Goal: Contribute content: Contribute content

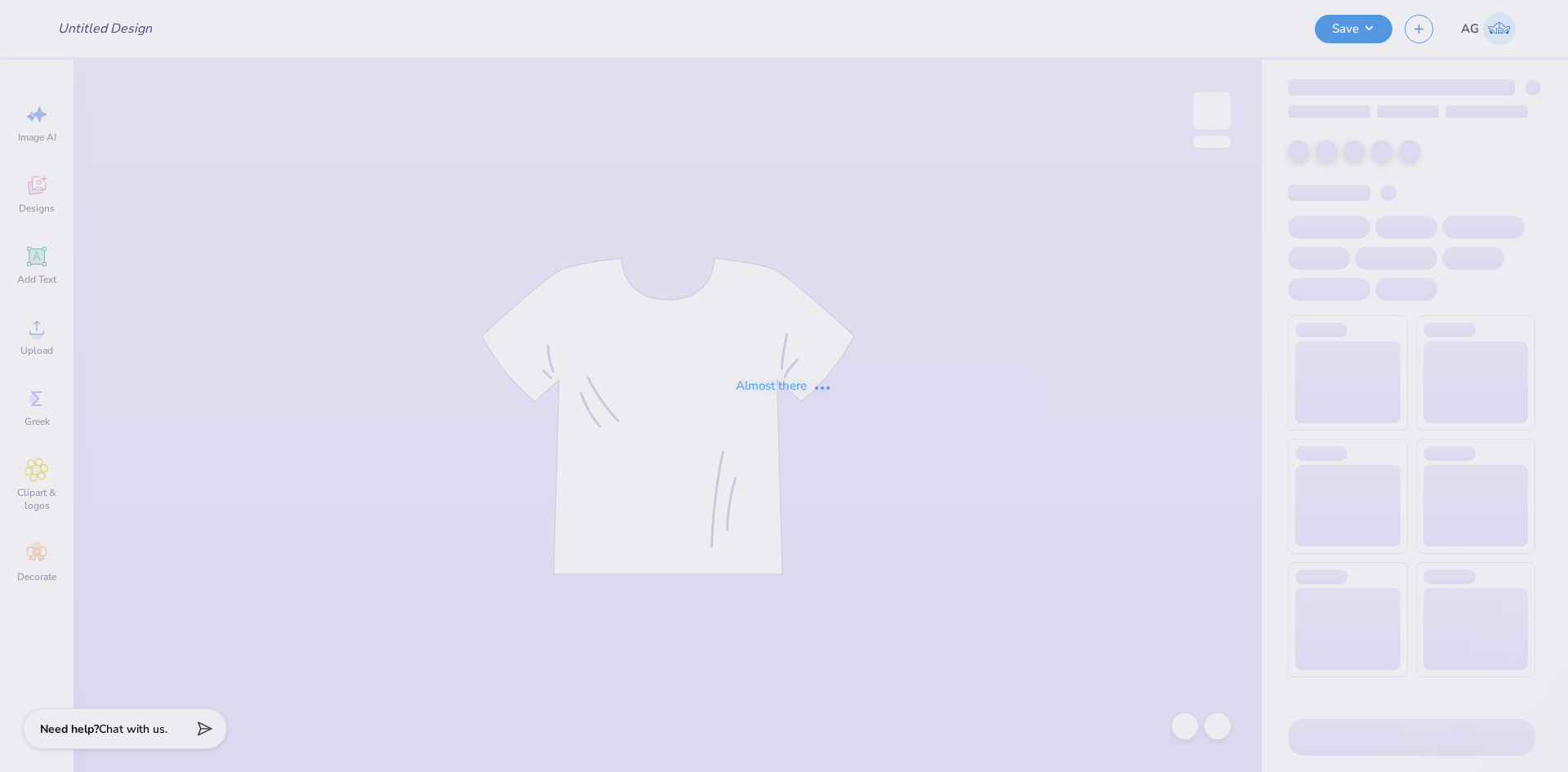
type input "gildan hoodie"
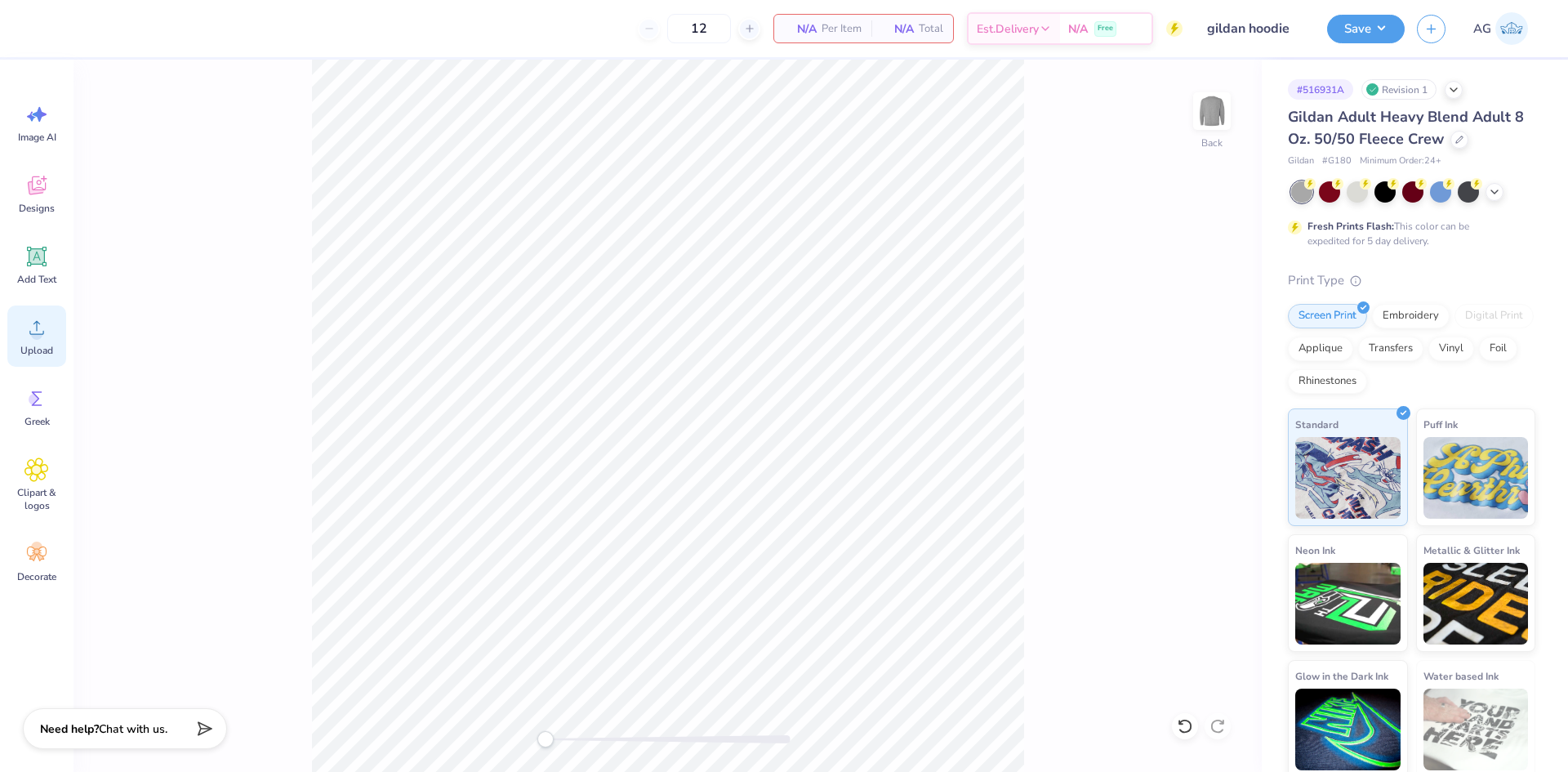
click at [42, 339] on icon at bounding box center [36, 327] width 24 height 24
click at [29, 329] on icon at bounding box center [36, 327] width 24 height 24
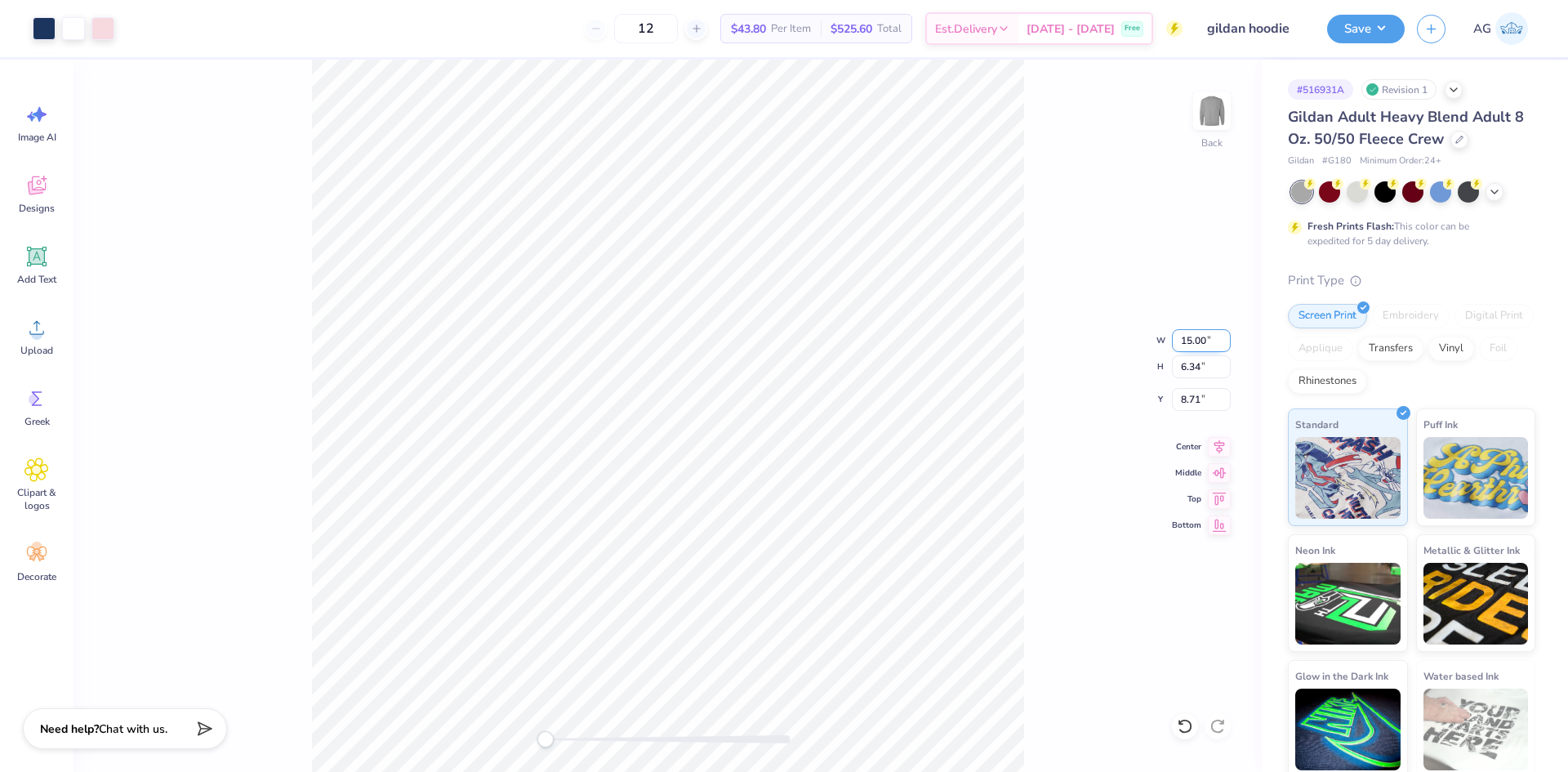
click at [1176, 338] on input "15.00" at bounding box center [1201, 341] width 59 height 23
type input "11"
click at [1193, 400] on input "8.71" at bounding box center [1201, 400] width 59 height 23
type input "3"
click at [1114, 379] on div "Back W 11 11 " H 6.34 6.34 " Y 3 3 " Center Middle Top Bottom" at bounding box center [667, 416] width 1188 height 712
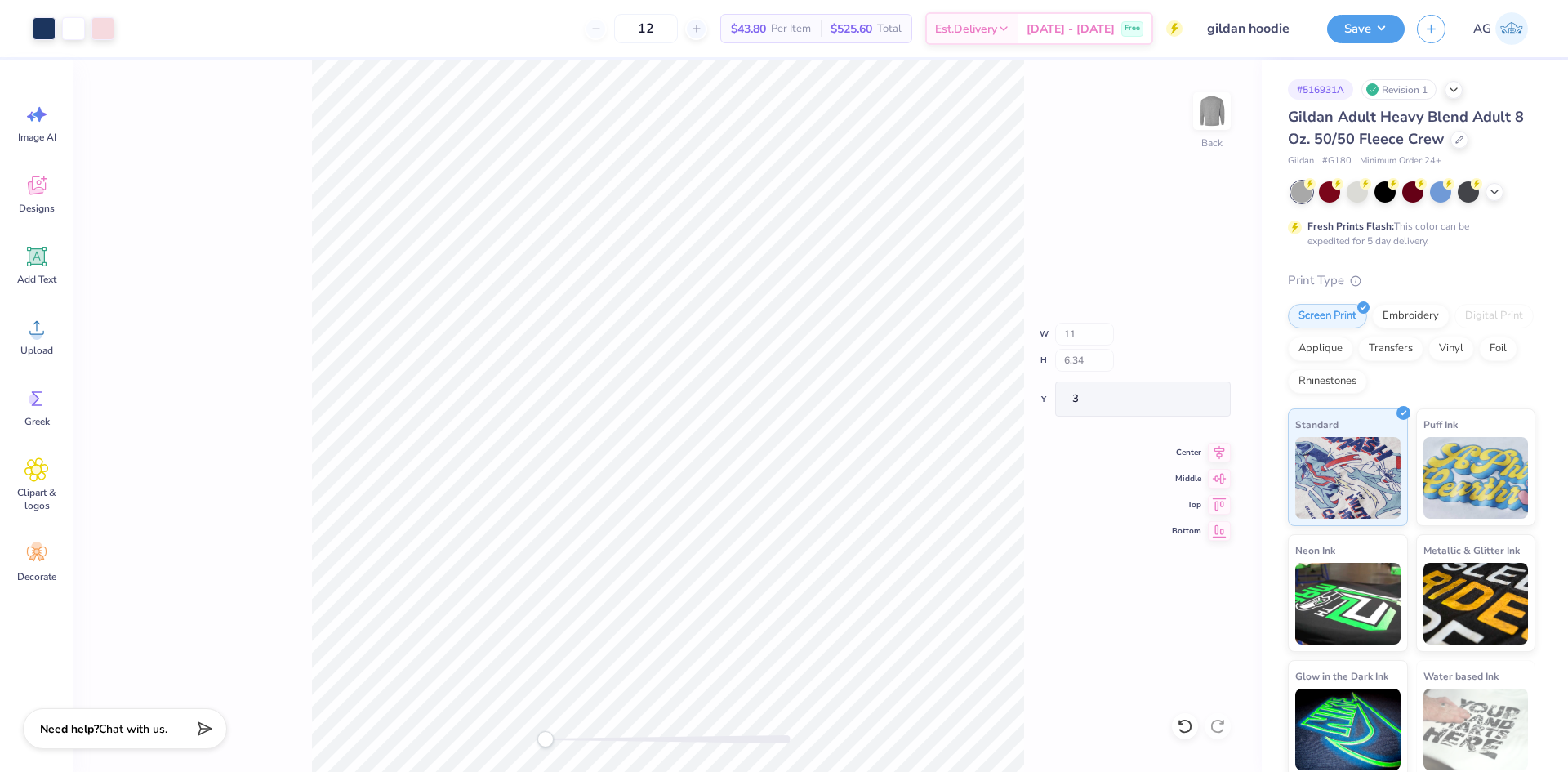
click at [637, 144] on div "Back W 11 H 6.34 Y 3 Center Middle Top Bottom" at bounding box center [667, 416] width 1188 height 712
click at [1220, 448] on icon at bounding box center [1219, 444] width 23 height 20
type input "10.17"
type input "4.30"
type input "2.11"
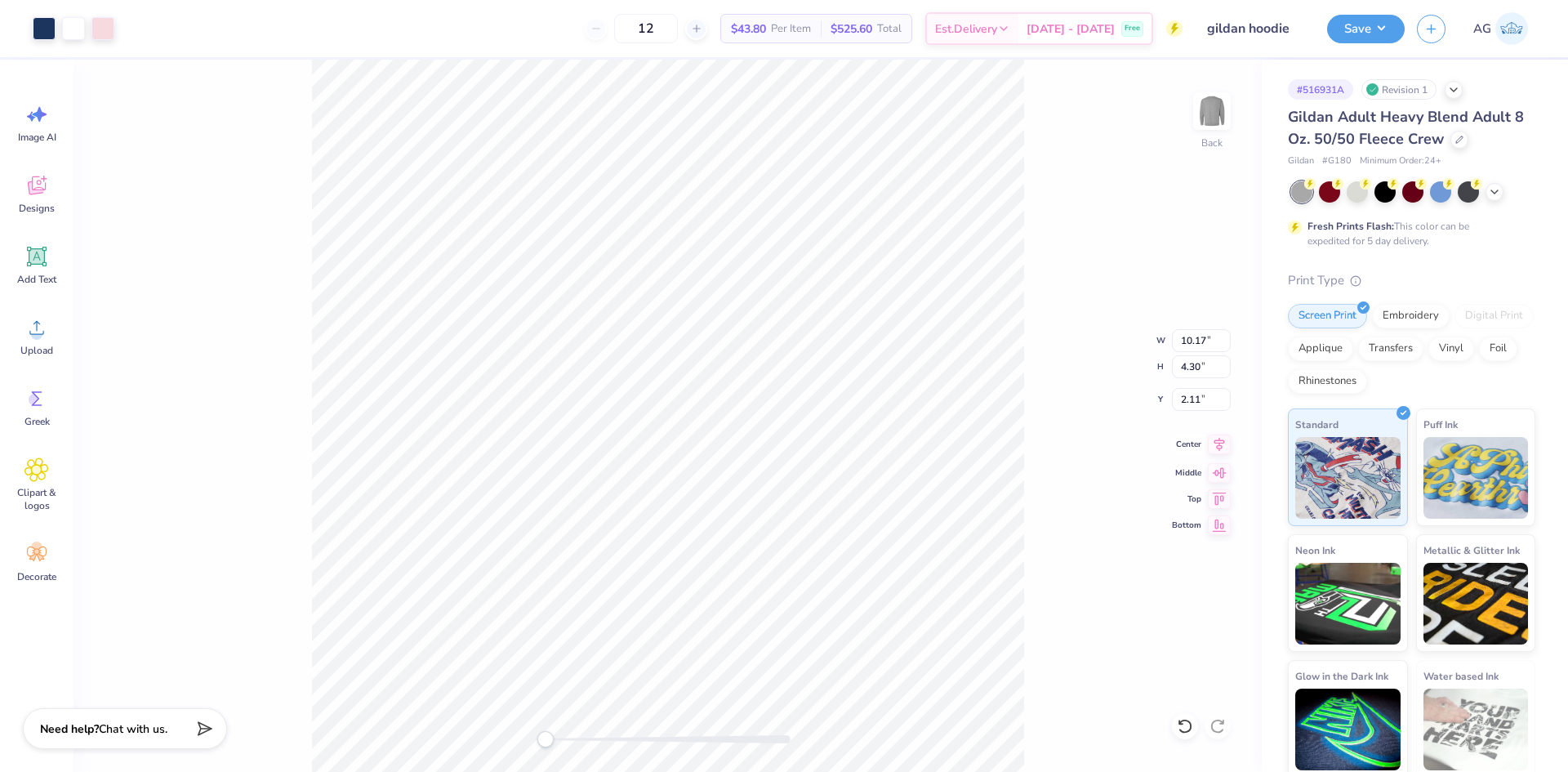
click at [1226, 438] on icon at bounding box center [1219, 444] width 23 height 20
click at [1230, 449] on icon at bounding box center [1219, 444] width 23 height 20
type input "10.88"
type input "4.60"
click at [1194, 405] on input "2.15" at bounding box center [1201, 400] width 59 height 23
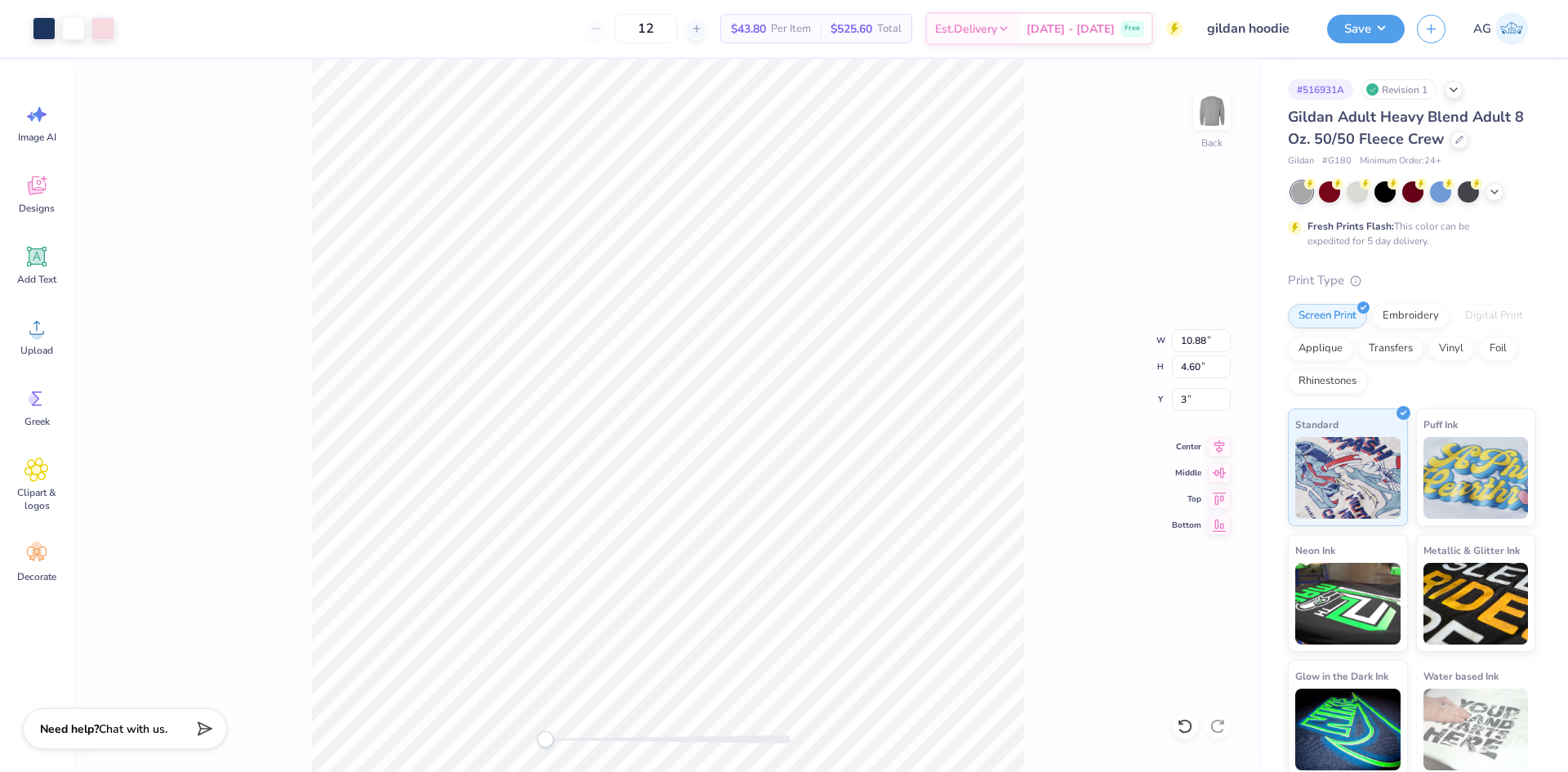
type input "3.00"
type input "11.28"
type input "4.76"
click at [1172, 407] on div "Back W 11.28 11.28 " H 4.76 4.76 " Y 3.00 3.00 " Center Middle Top Bottom" at bounding box center [667, 416] width 1188 height 712
click at [1202, 353] on div "Back W 11.28 11.28 " H 4.76 4.76 " Y 3.00 3.00 " Center Middle Top Bottom" at bounding box center [667, 416] width 1188 height 712
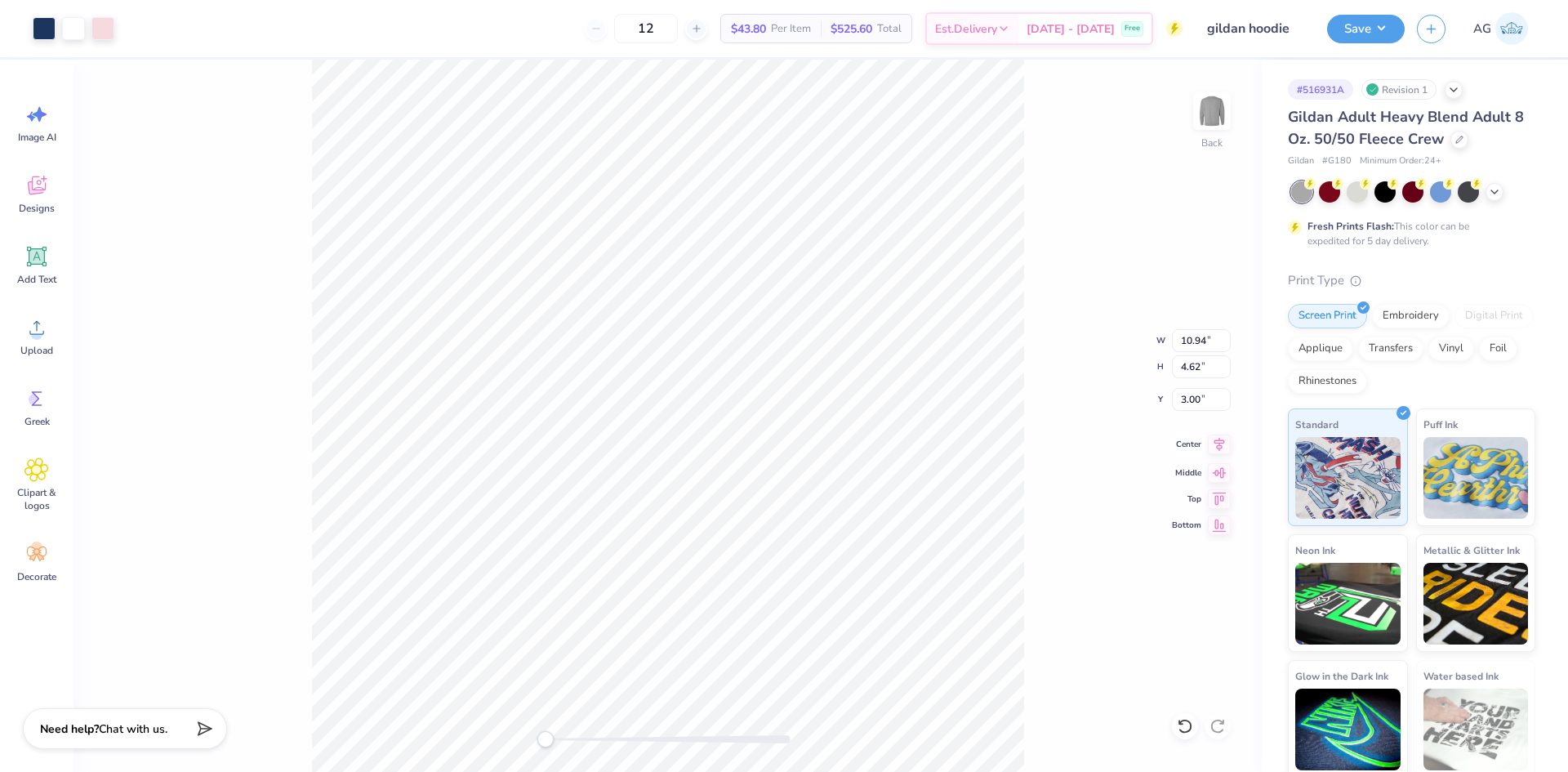
click at [1216, 440] on icon at bounding box center [1219, 444] width 11 height 14
type input "11.09"
type input "4.69"
click at [1193, 404] on input "3.00" at bounding box center [1201, 400] width 59 height 23
click at [1220, 452] on icon at bounding box center [1219, 444] width 23 height 20
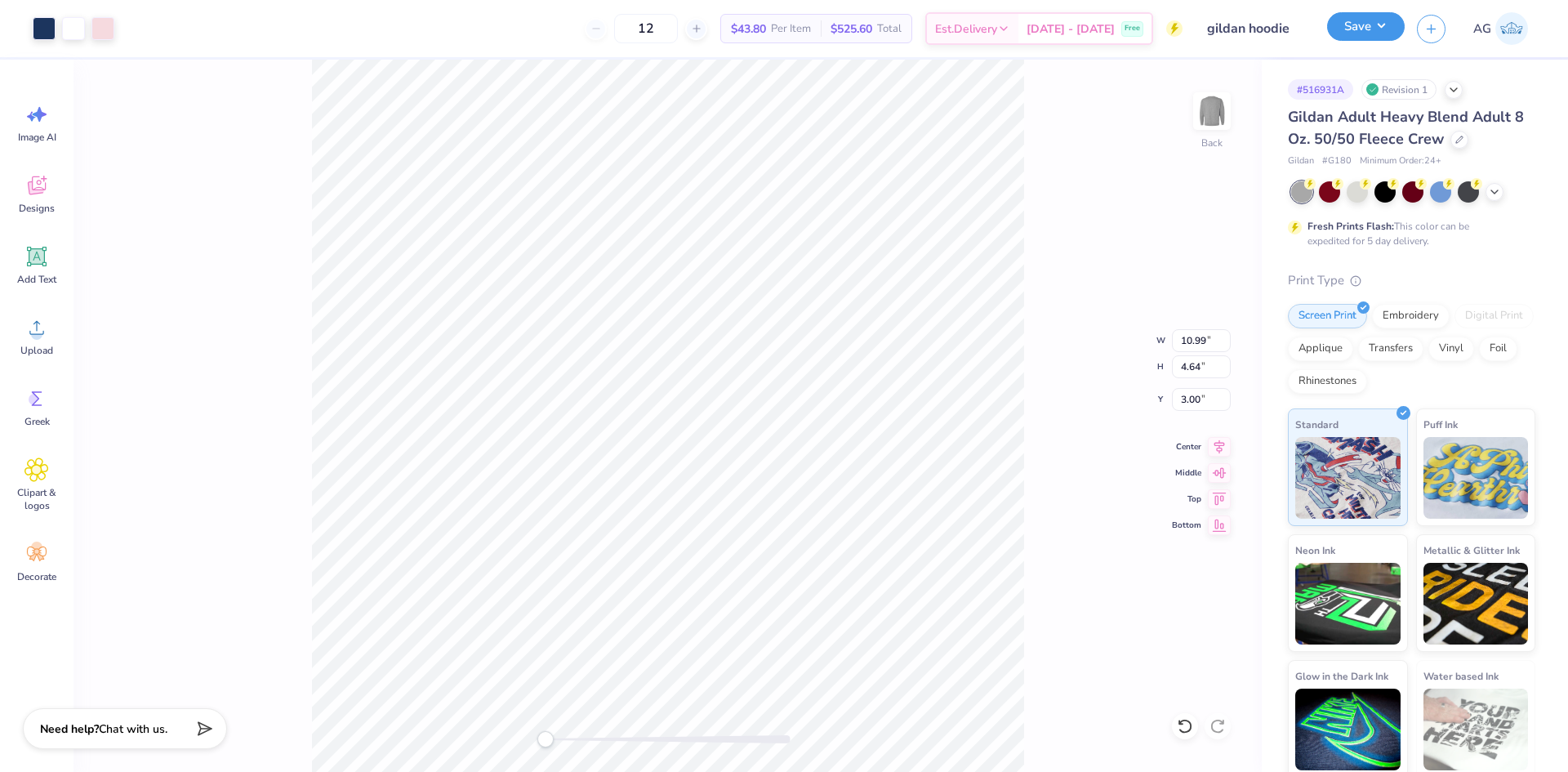
click at [1360, 34] on button "Save" at bounding box center [1366, 27] width 78 height 29
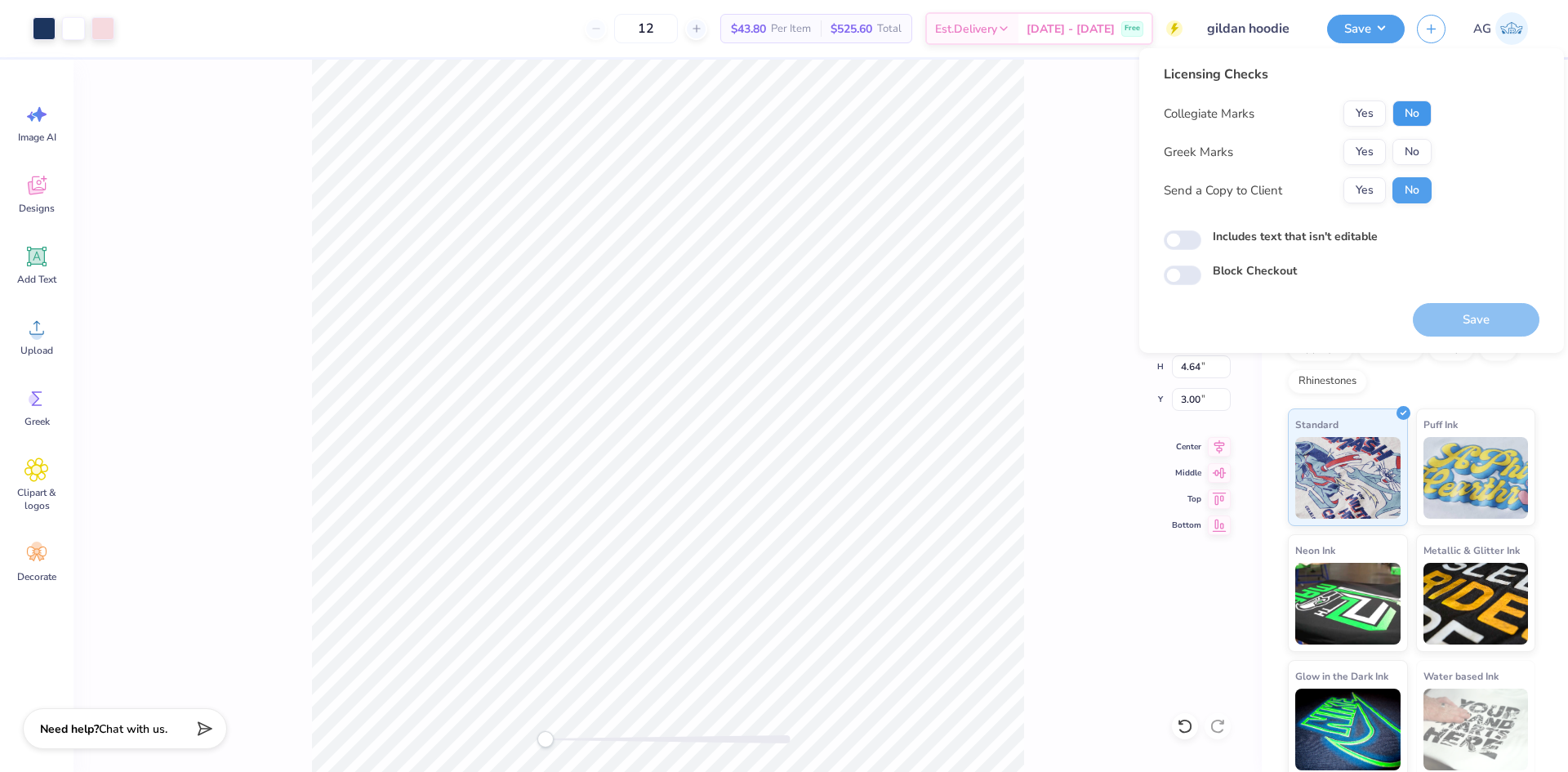
click at [1407, 117] on button "No" at bounding box center [1412, 113] width 39 height 26
click at [1351, 150] on button "Yes" at bounding box center [1365, 152] width 43 height 26
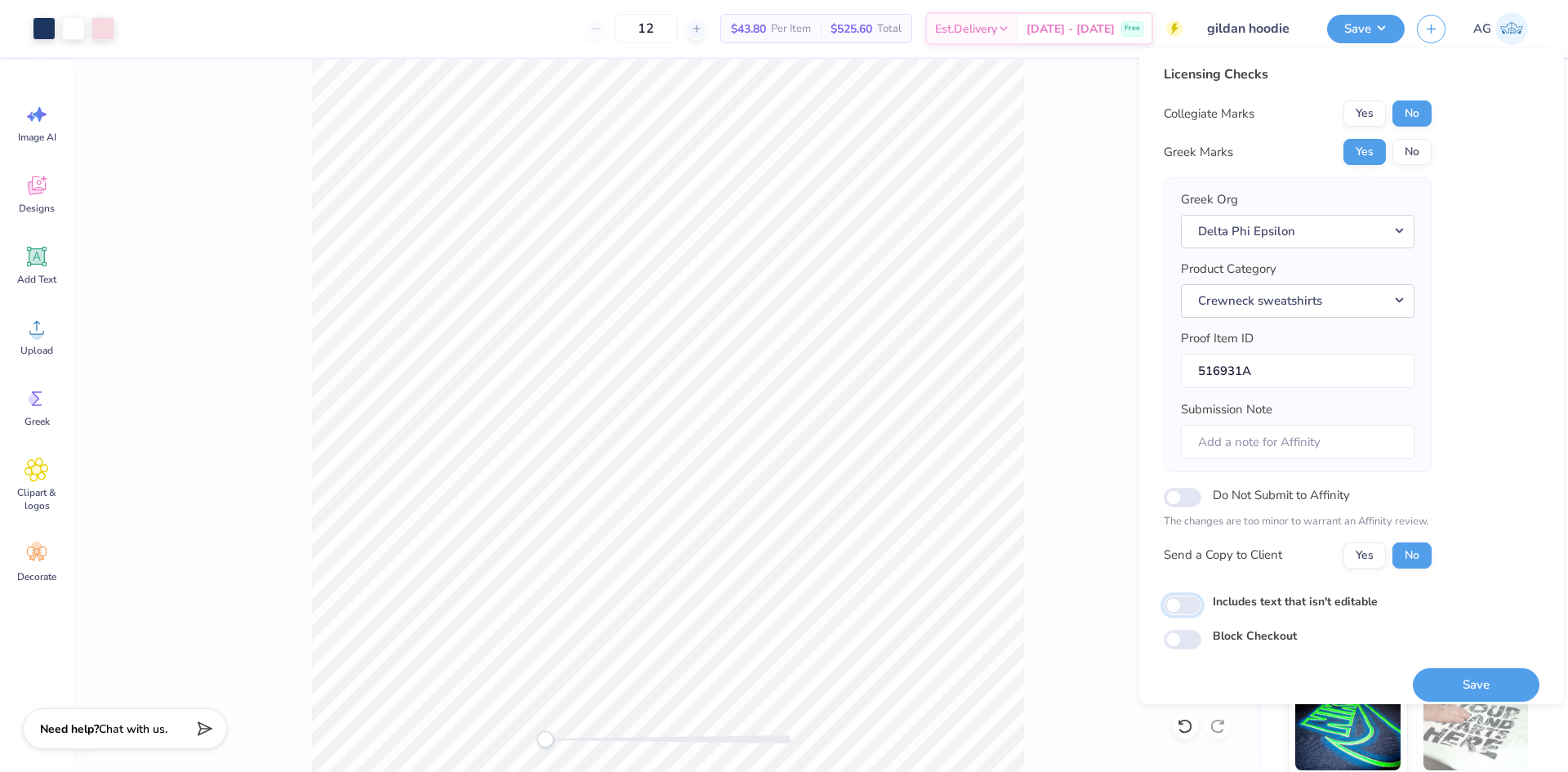
click at [1169, 613] on input "Includes text that isn't editable" at bounding box center [1183, 605] width 37 height 20
checkbox input "true"
click at [1484, 689] on button "Save" at bounding box center [1476, 685] width 127 height 34
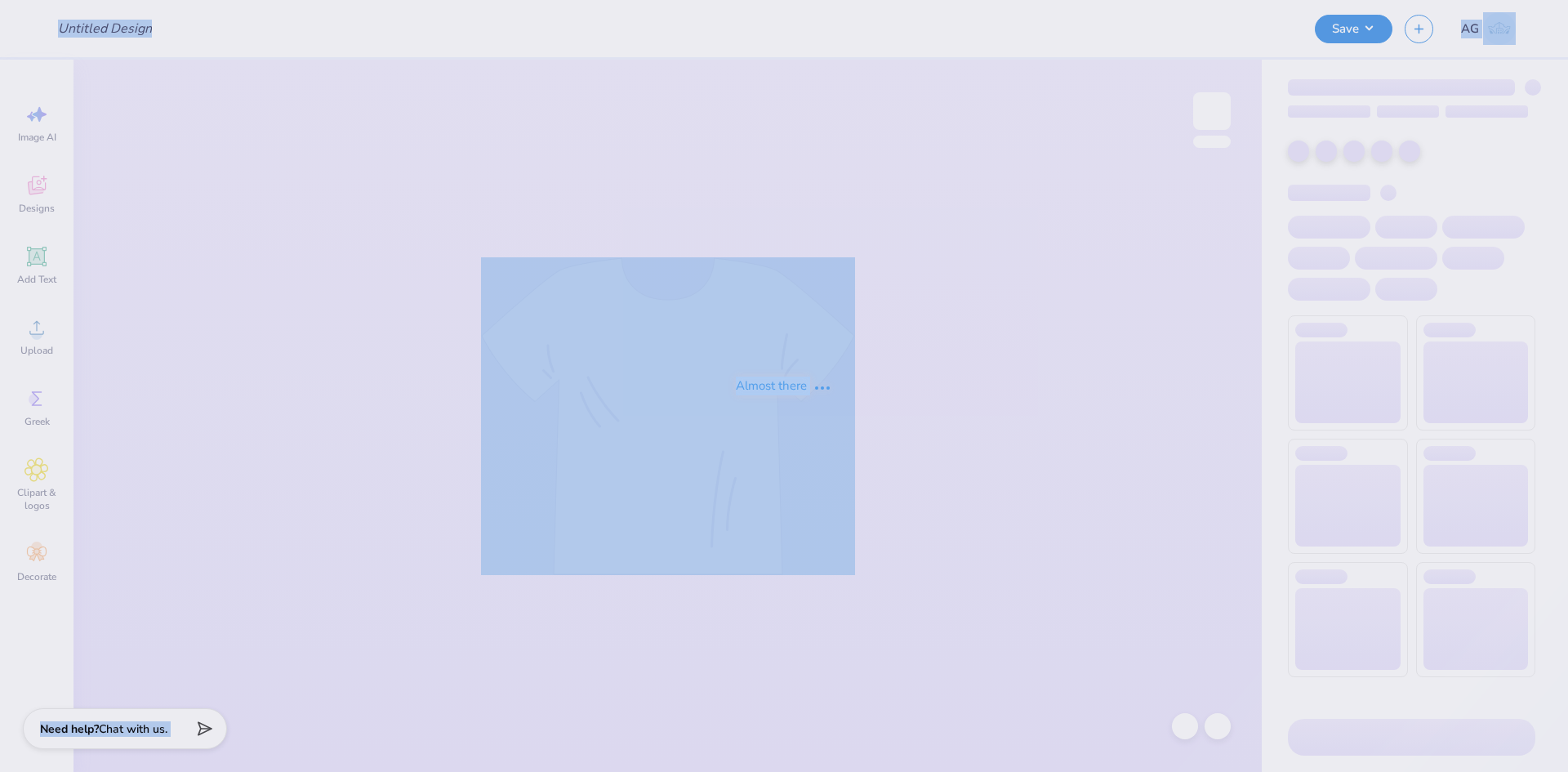
drag, startPoint x: 1102, startPoint y: 586, endPoint x: 21, endPoint y: 353, distance: 1105.8
click at [1101, 586] on div "Almost there" at bounding box center [784, 386] width 1568 height 772
type input "Gildan hoodie"
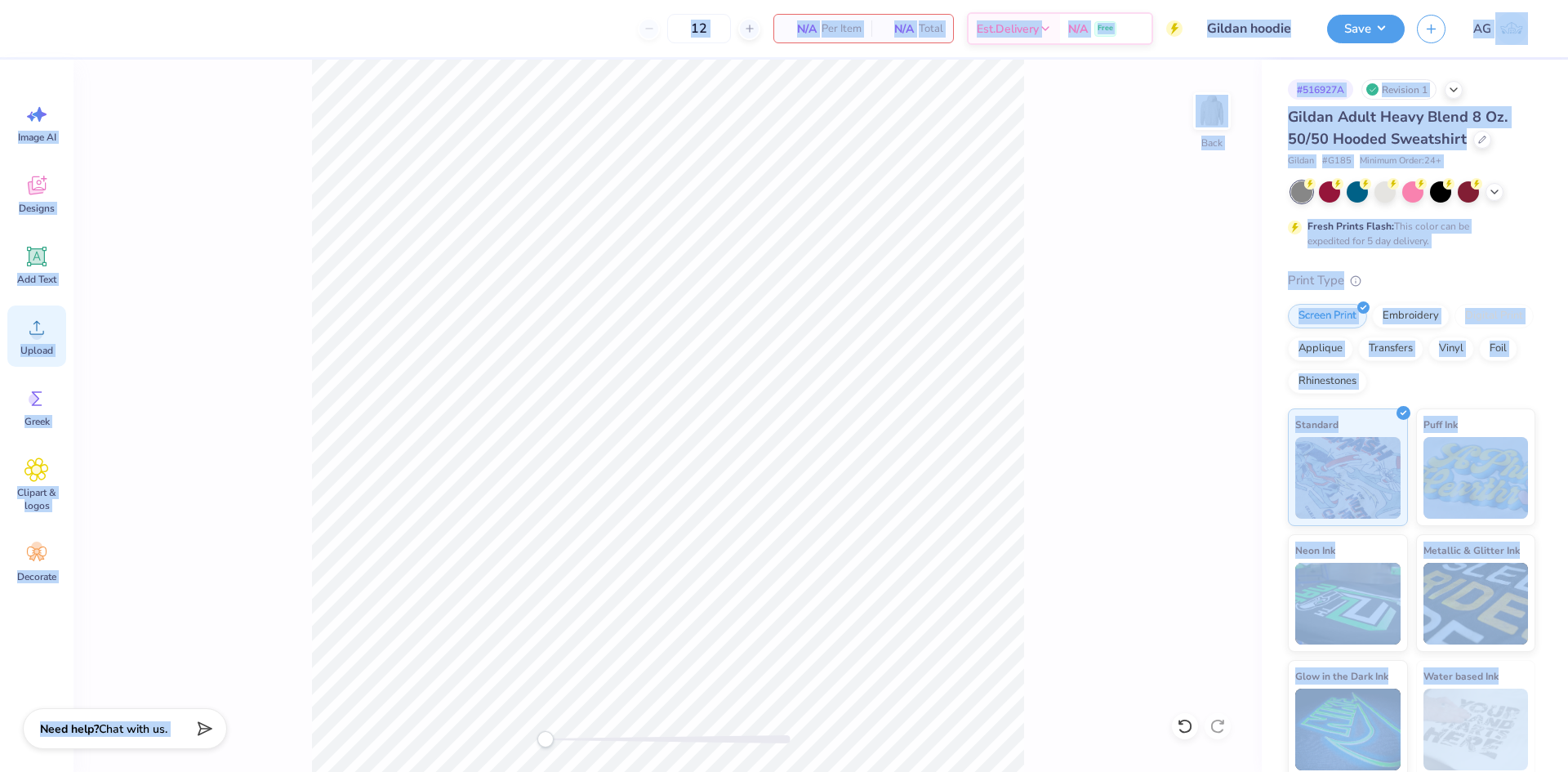
click at [34, 320] on icon at bounding box center [36, 327] width 24 height 24
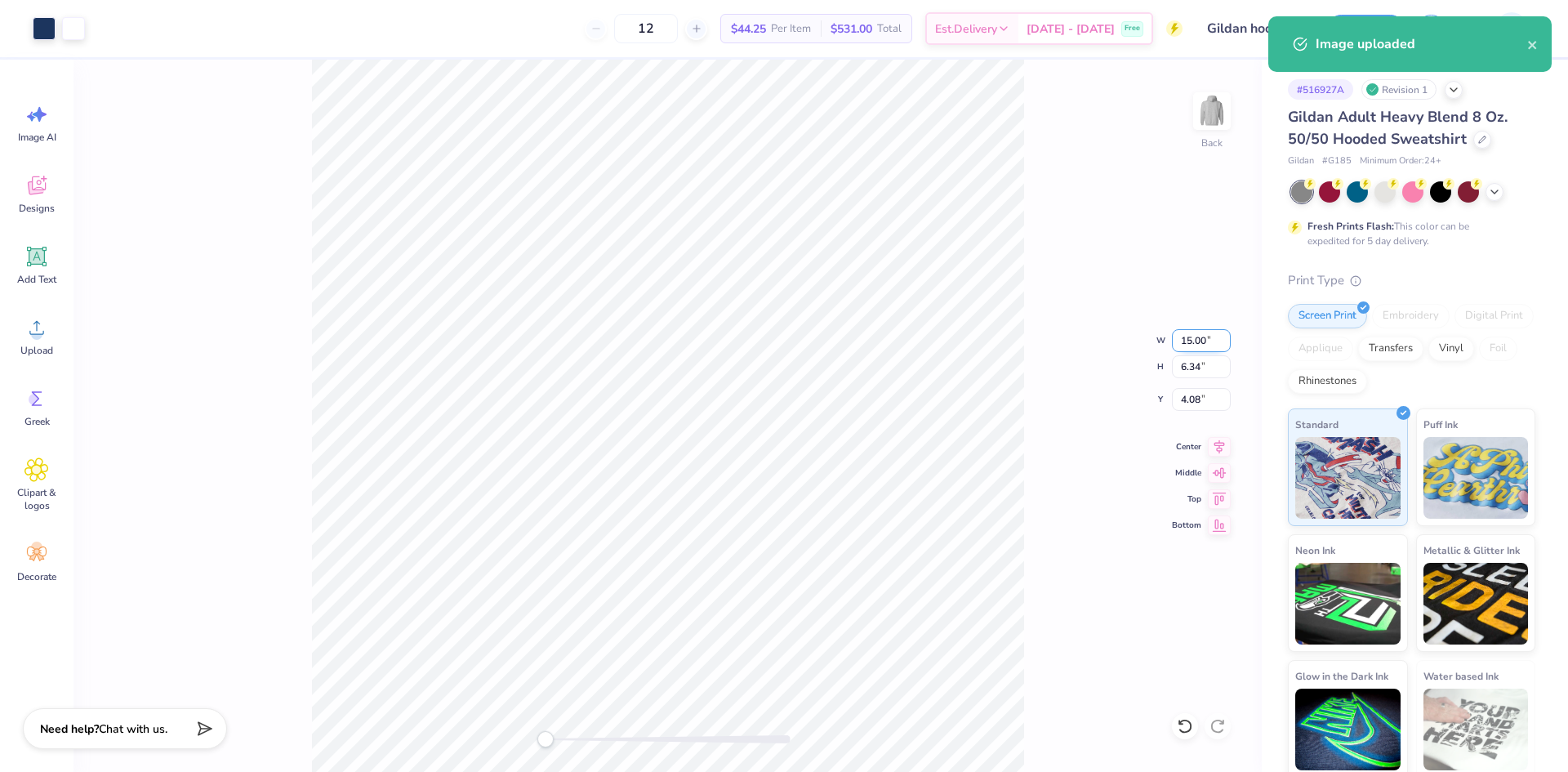
click at [1179, 331] on input "15.00" at bounding box center [1201, 341] width 59 height 23
type input "12"
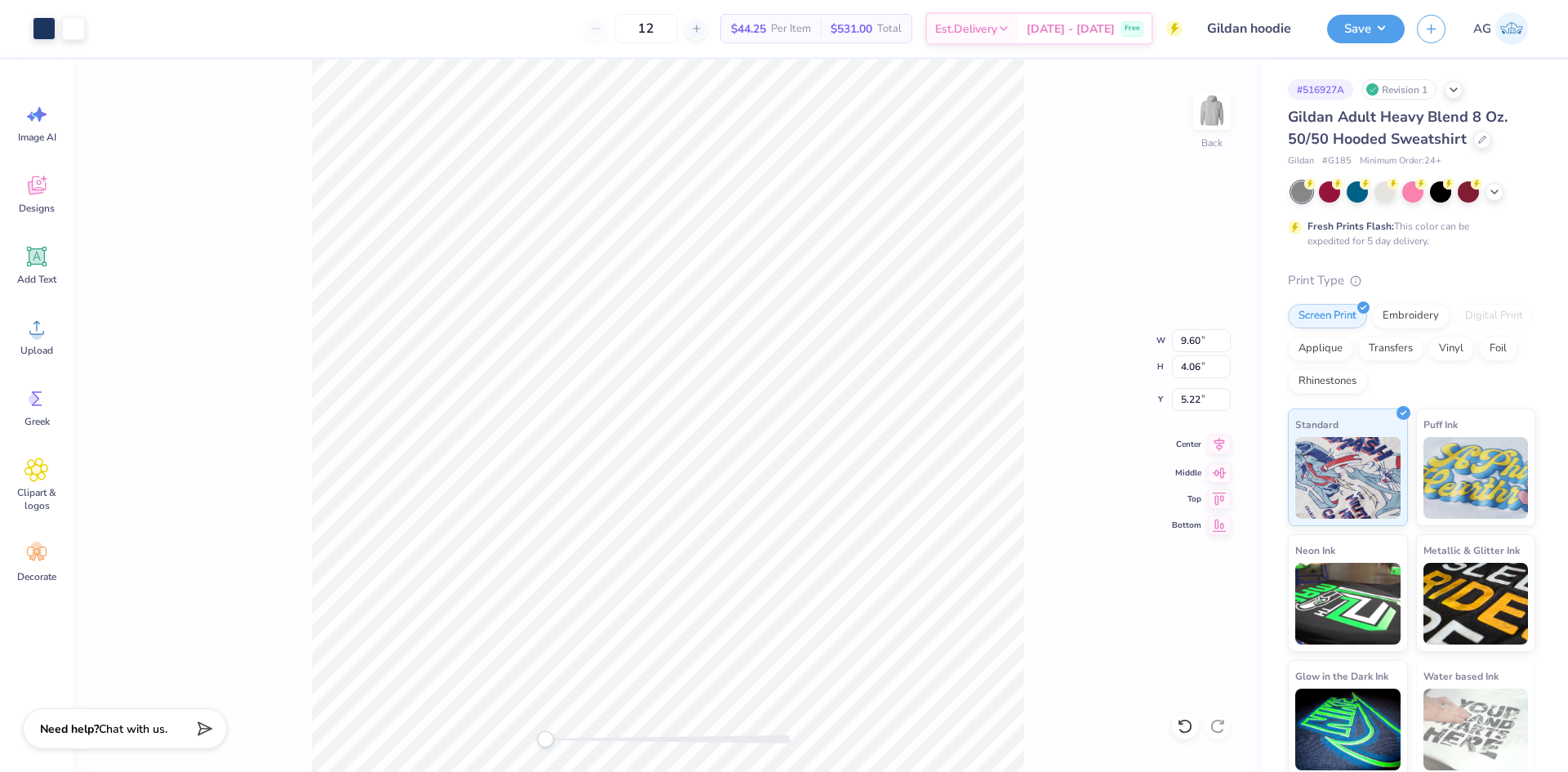
click at [1217, 449] on icon at bounding box center [1219, 444] width 23 height 20
click at [795, 369] on div "Back W 9.60 9.60 " H 4.06 4.06 " Y 5.22 5.22 " Center Middle Top Bottom" at bounding box center [667, 416] width 1188 height 712
click at [1175, 403] on input "4.19" at bounding box center [1201, 400] width 59 height 23
type input "3"
click at [1217, 441] on icon at bounding box center [1219, 444] width 23 height 20
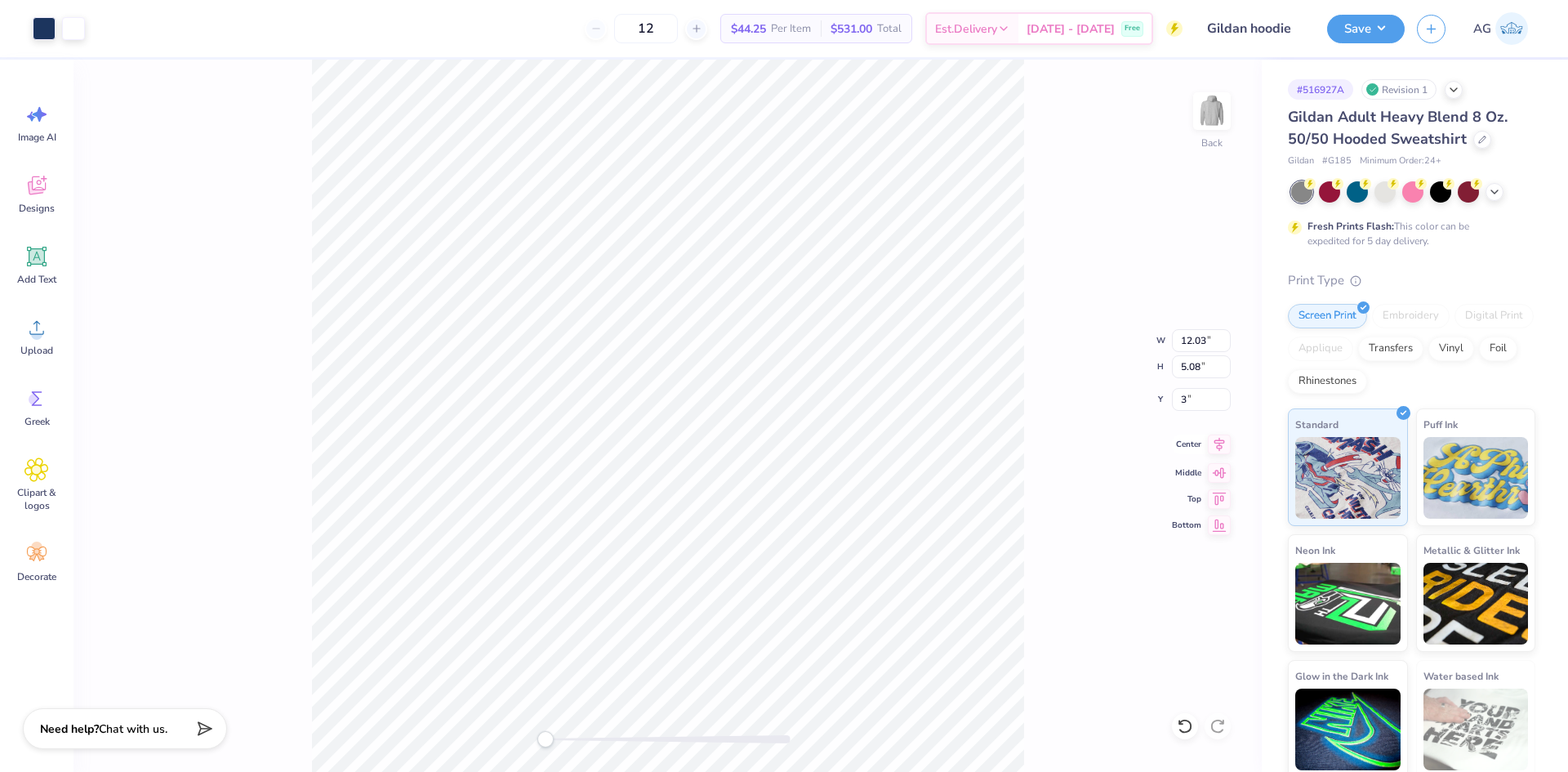
click at [1222, 446] on icon at bounding box center [1219, 444] width 11 height 14
click at [1359, 17] on button "Save" at bounding box center [1366, 27] width 78 height 29
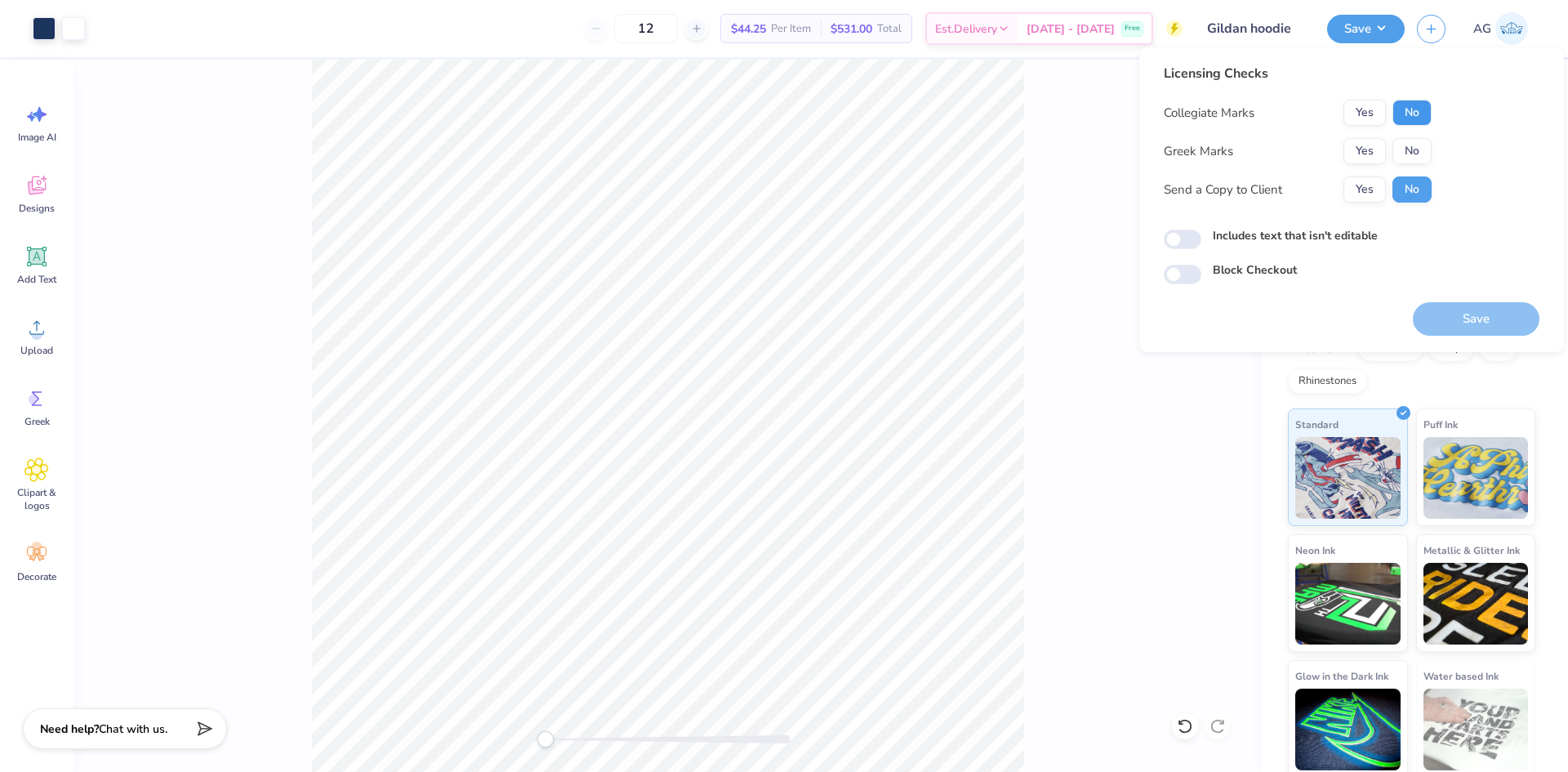
click at [1407, 112] on button "No" at bounding box center [1412, 112] width 39 height 26
click at [1369, 148] on button "Yes" at bounding box center [1365, 151] width 43 height 26
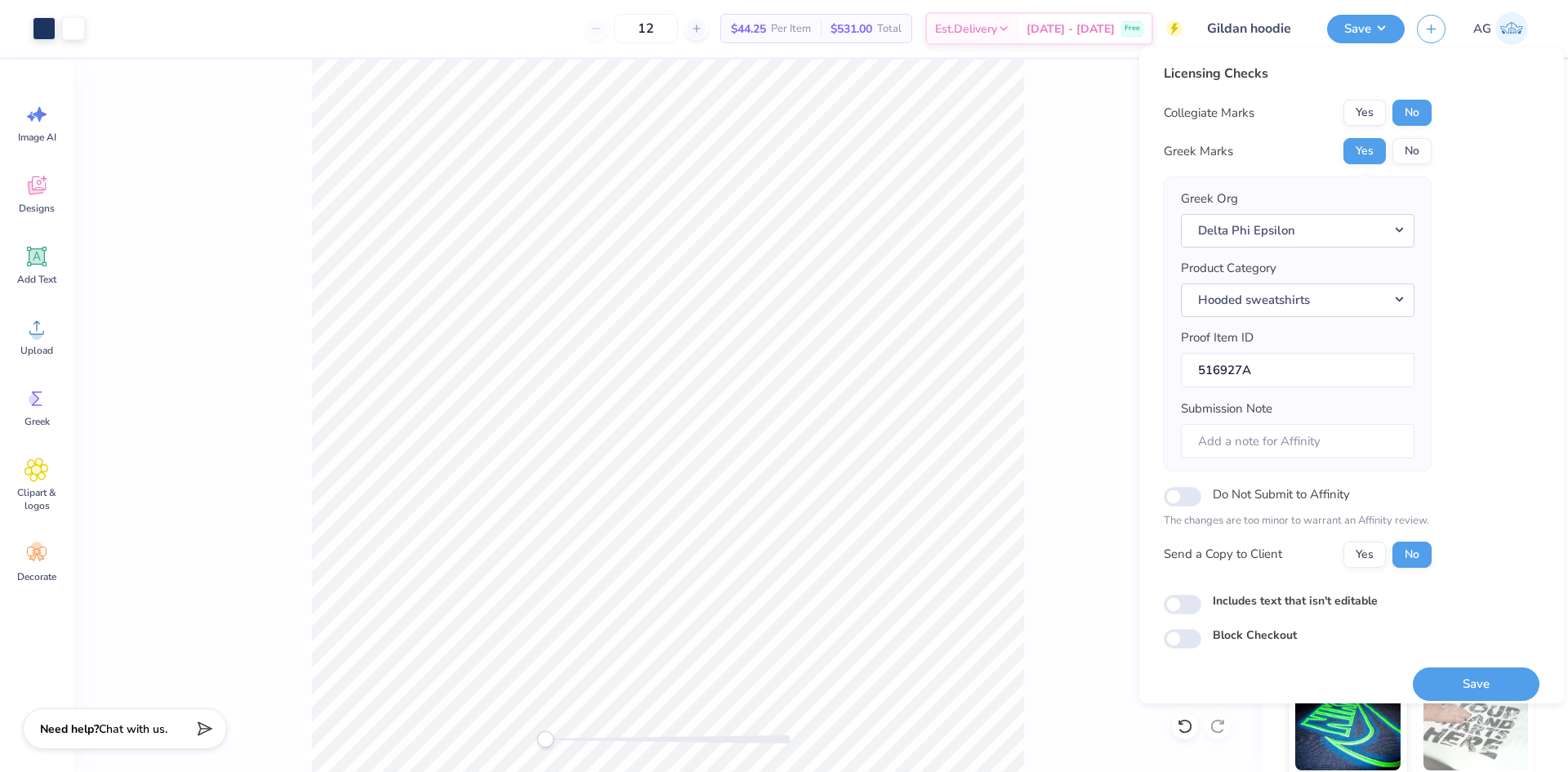
click at [1177, 614] on div "Licensing Checks Collegiate Marks Yes No Greek Marks Yes No Greek Org Delta Phi…" at bounding box center [1351, 356] width 375 height 585
click at [1175, 612] on input "Includes text that isn't editable" at bounding box center [1183, 605] width 37 height 20
checkbox input "true"
click at [1440, 687] on button "Save" at bounding box center [1476, 685] width 127 height 34
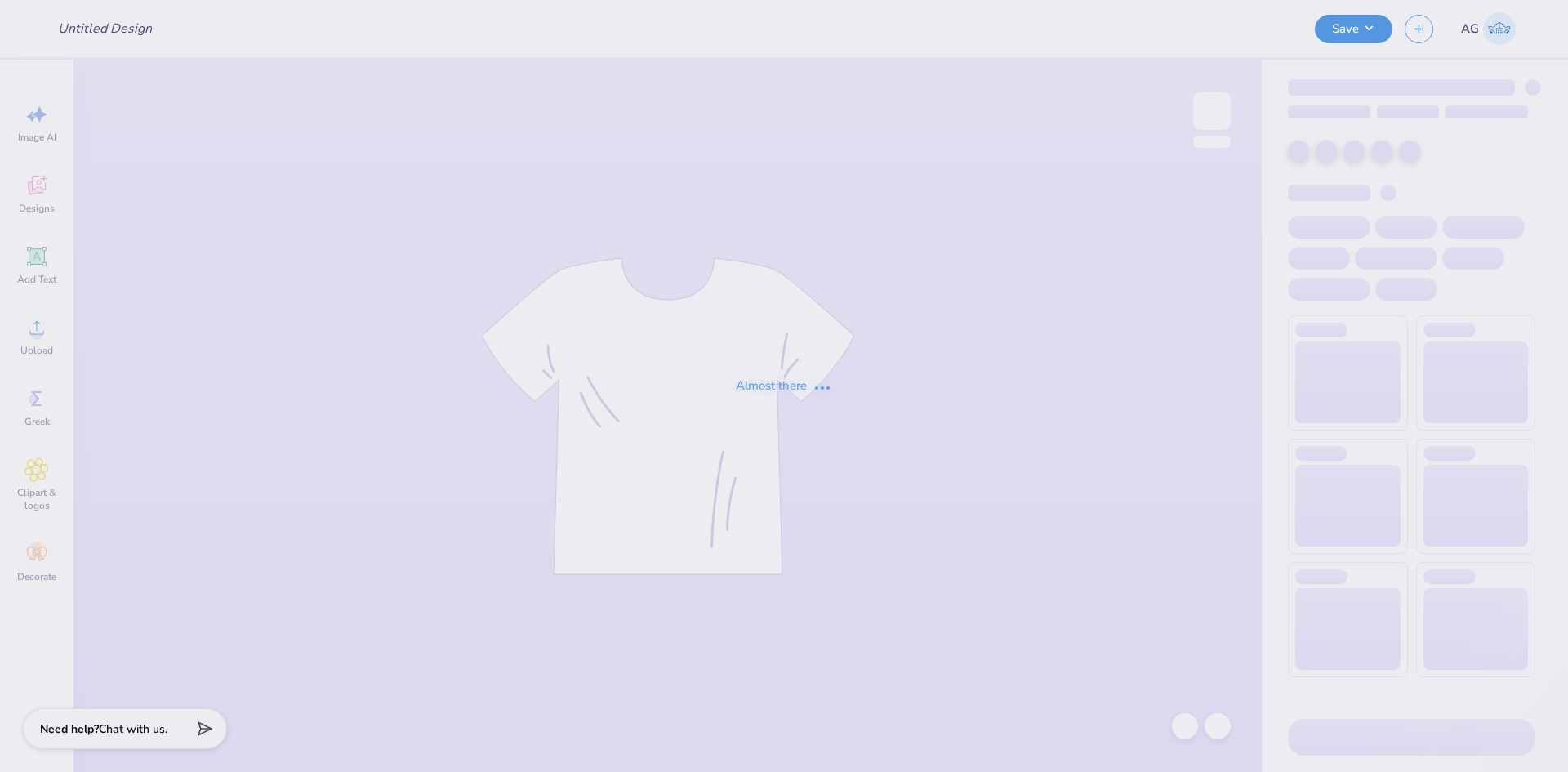
type input "Tri Sig - Hoodie Drop"
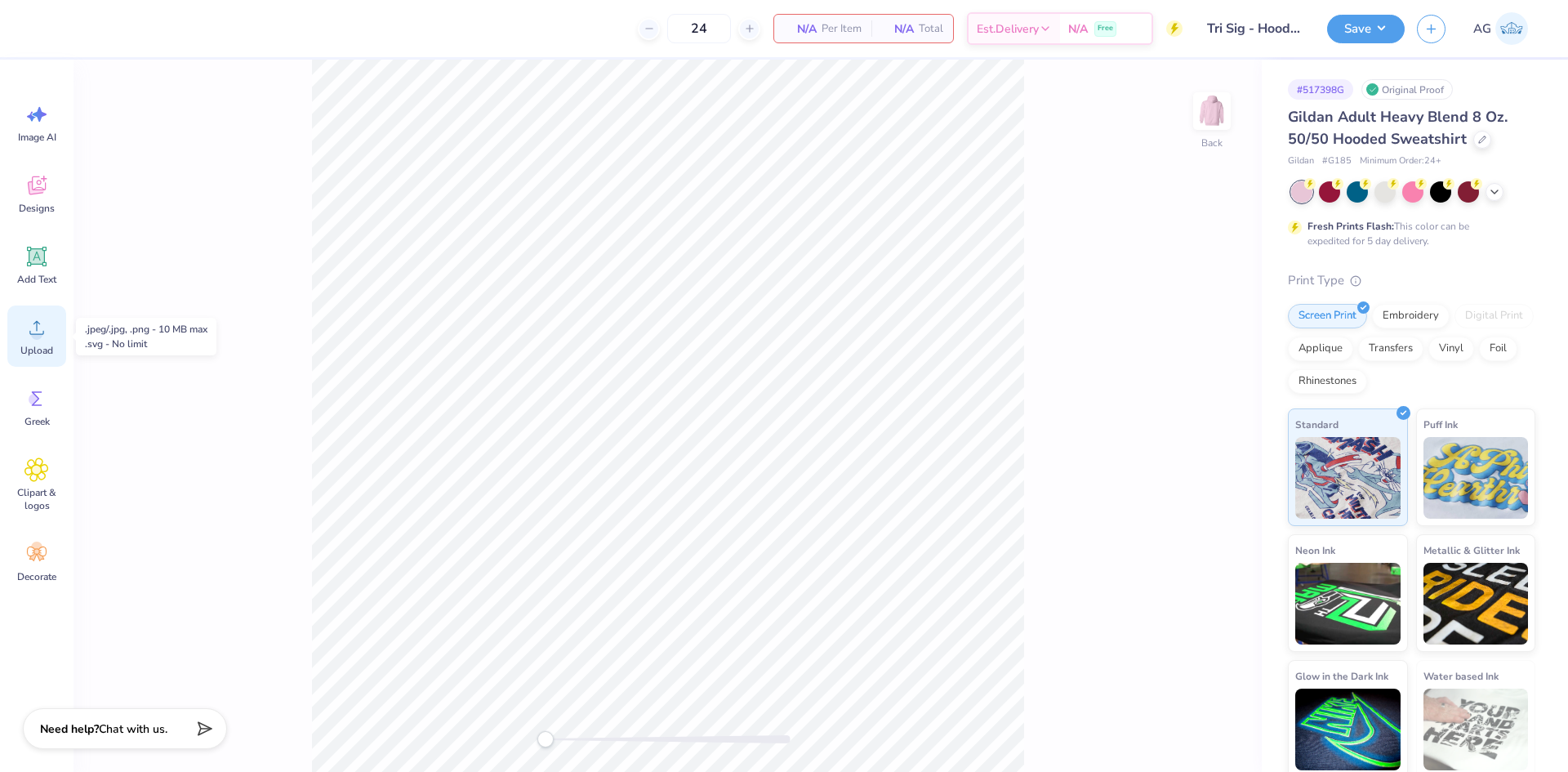
click at [42, 329] on icon at bounding box center [36, 327] width 24 height 24
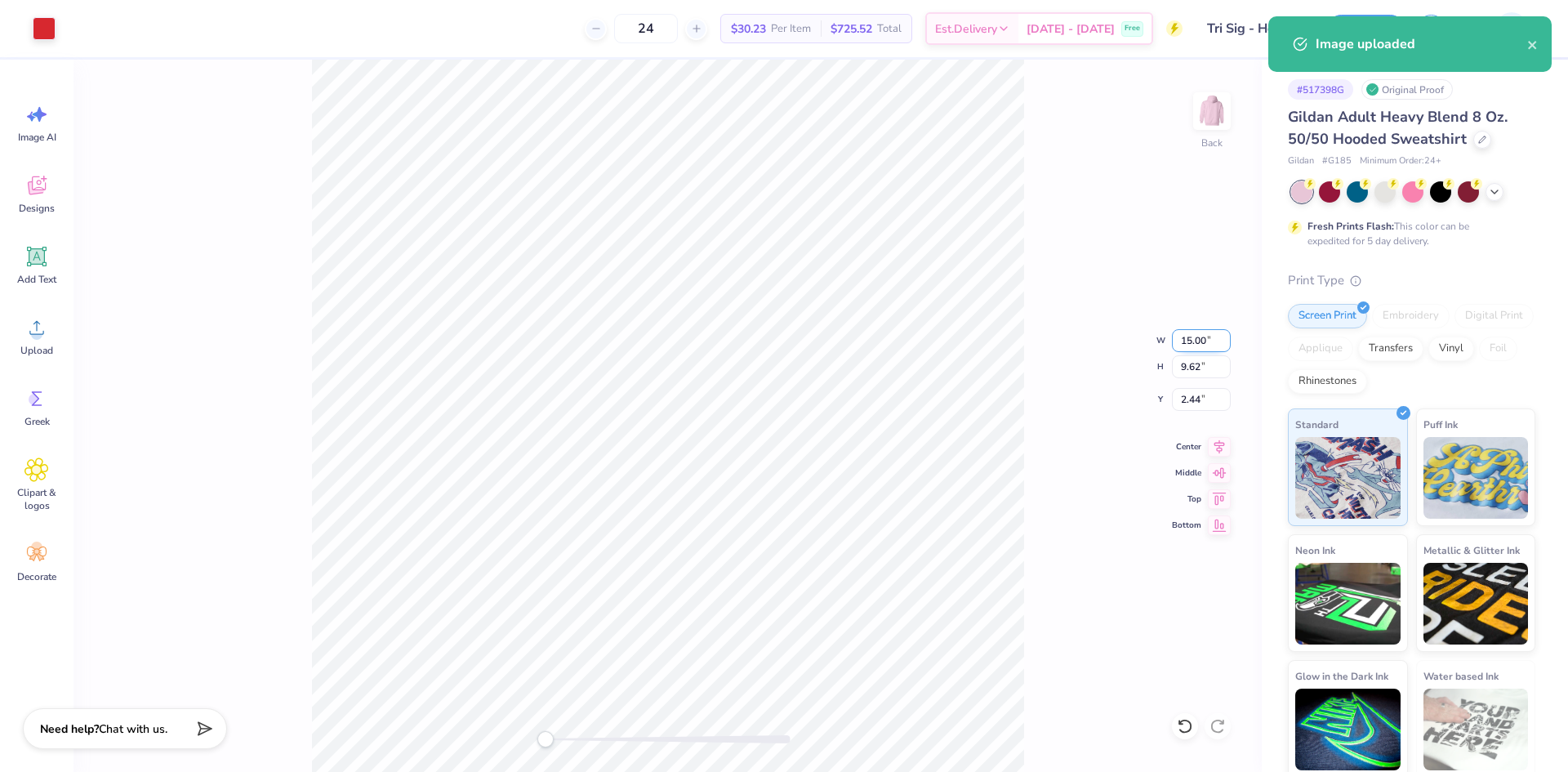
click at [1194, 341] on input "15.00" at bounding box center [1201, 341] width 59 height 23
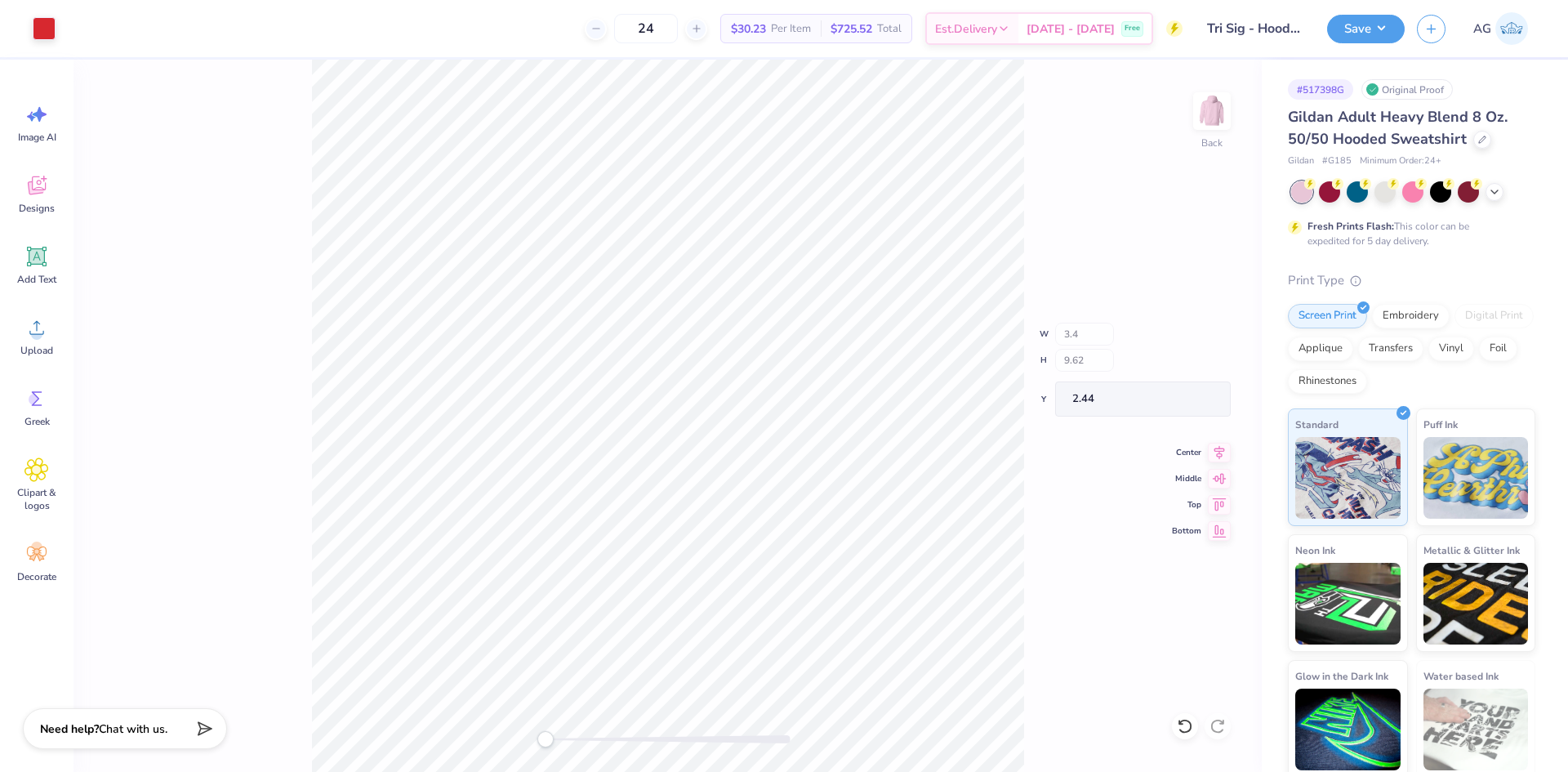
type input "3.64"
type input "2.33"
type input "4.15"
click at [1191, 400] on input "4.15" at bounding box center [1201, 400] width 59 height 23
type input "3"
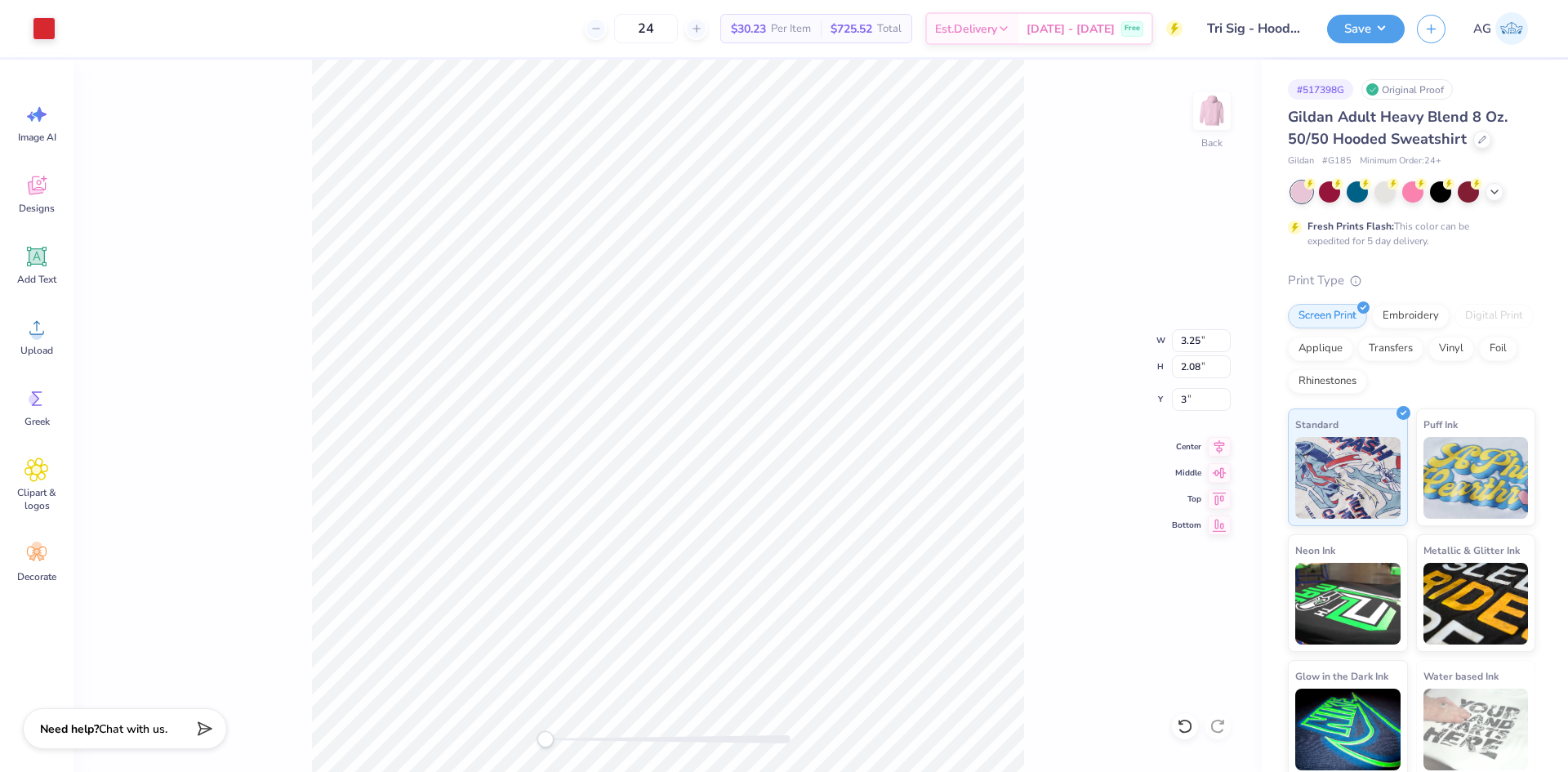
click at [1204, 255] on div "Back W 3.25 3.25 " H 2.08 2.08 " Y 3 3 " Center Middle Top Bottom" at bounding box center [667, 416] width 1188 height 712
click at [1193, 137] on div "Back" at bounding box center [667, 416] width 1188 height 712
click at [1208, 125] on img at bounding box center [1211, 111] width 65 height 65
click at [47, 341] on div "Upload" at bounding box center [37, 336] width 59 height 62
type input "10.93"
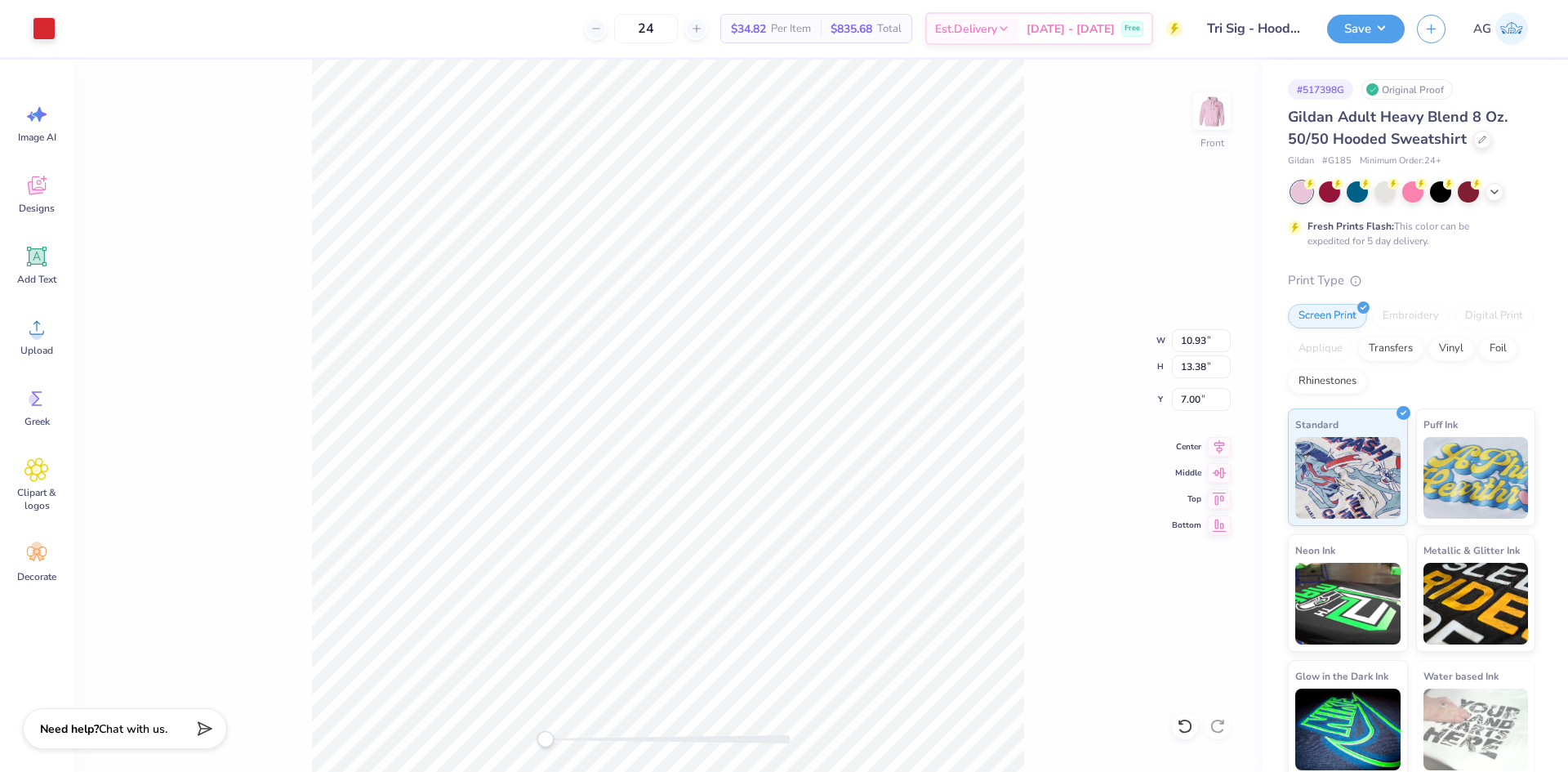
type input "13.38"
type input "11.72"
type input "14.35"
click at [1184, 393] on input "6.84" at bounding box center [1201, 400] width 59 height 23
type input "6"
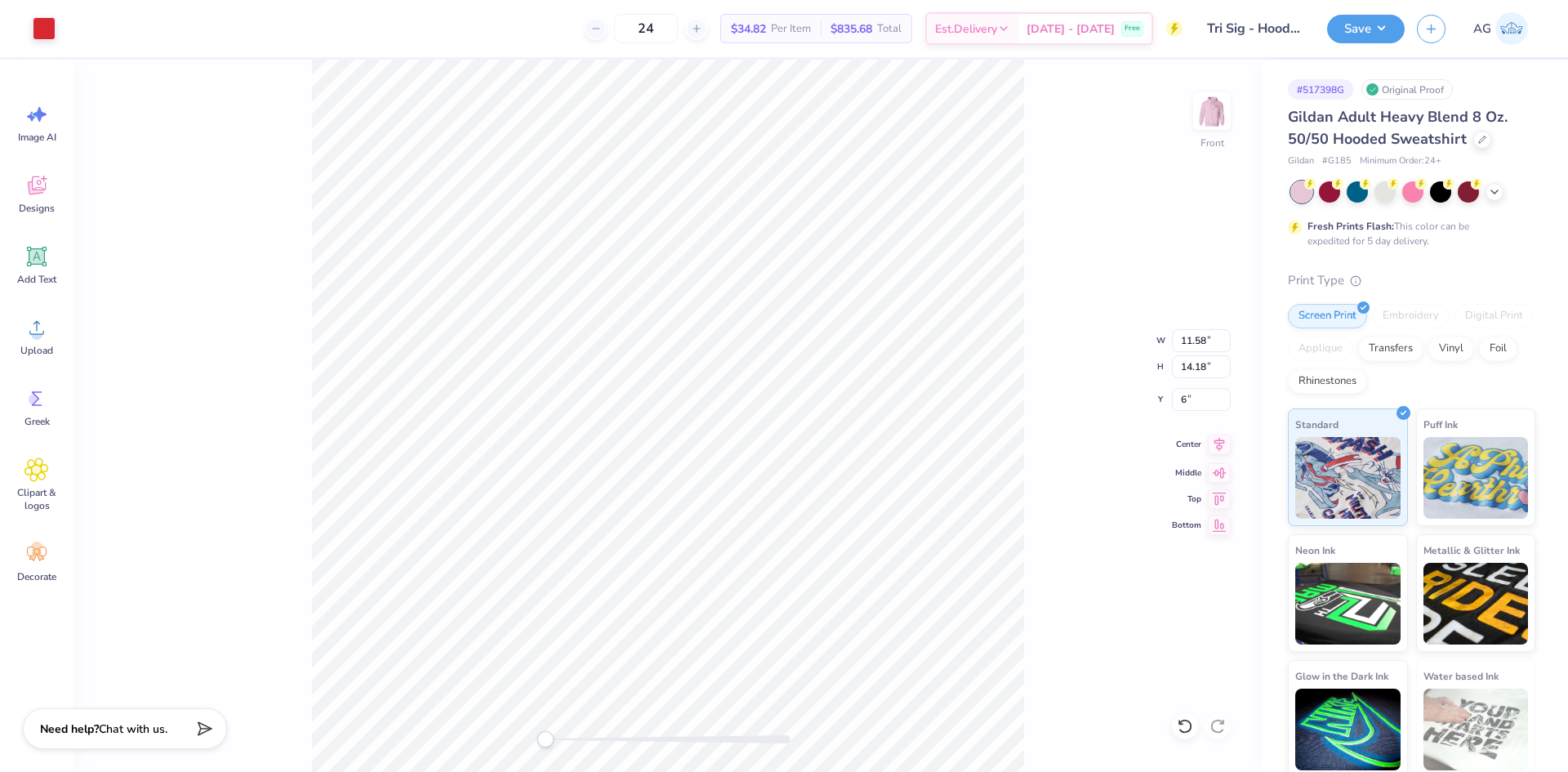
click at [1219, 446] on icon at bounding box center [1219, 444] width 23 height 20
click at [1396, 28] on button "Save" at bounding box center [1366, 27] width 78 height 29
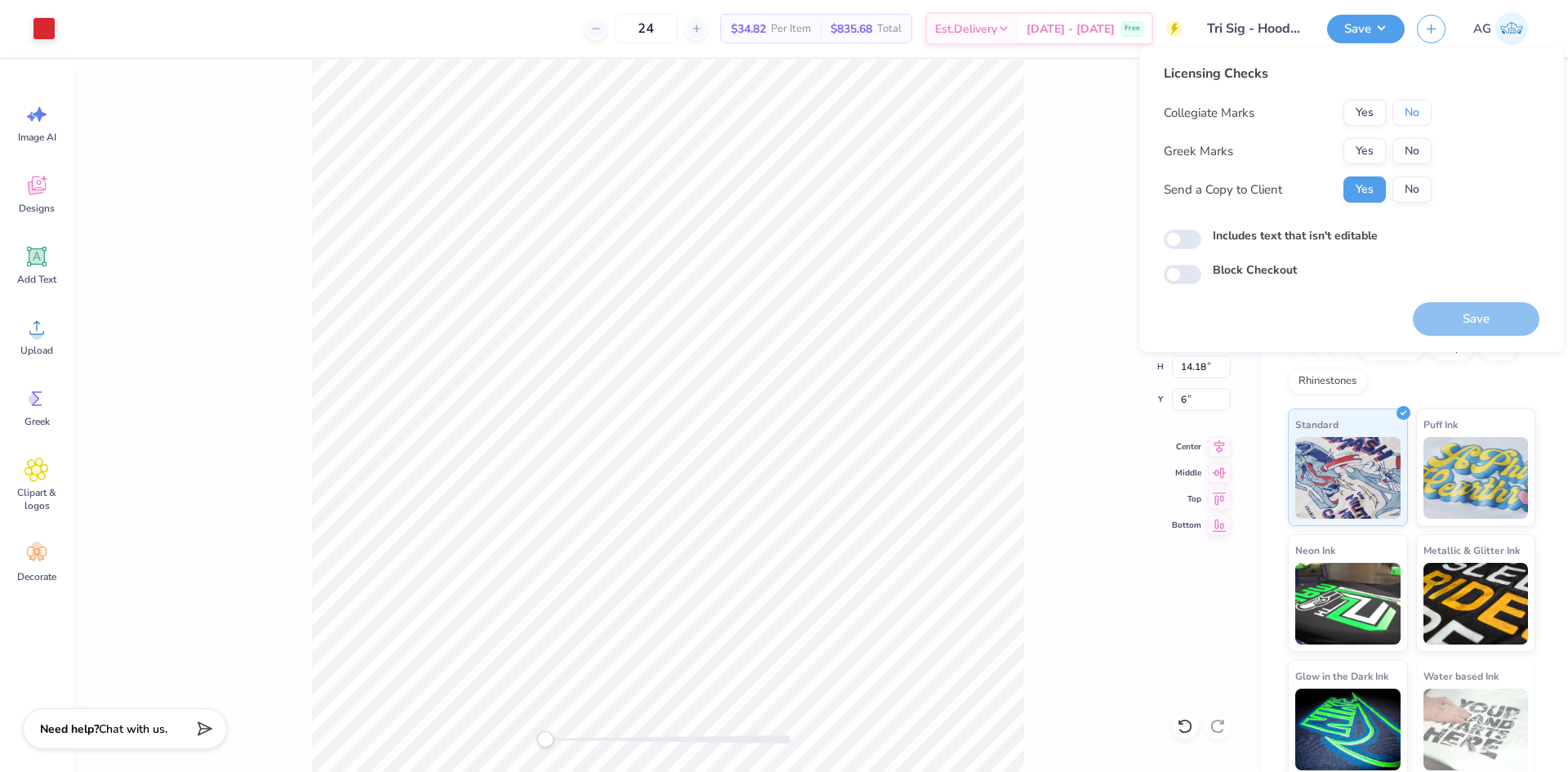
click at [1409, 100] on button "No" at bounding box center [1412, 112] width 39 height 26
click at [1380, 131] on div "Collegiate Marks Yes No Greek Marks Yes No Send a Copy to Client Yes No" at bounding box center [1298, 151] width 268 height 103
click at [1377, 138] on button "Yes" at bounding box center [1365, 151] width 43 height 26
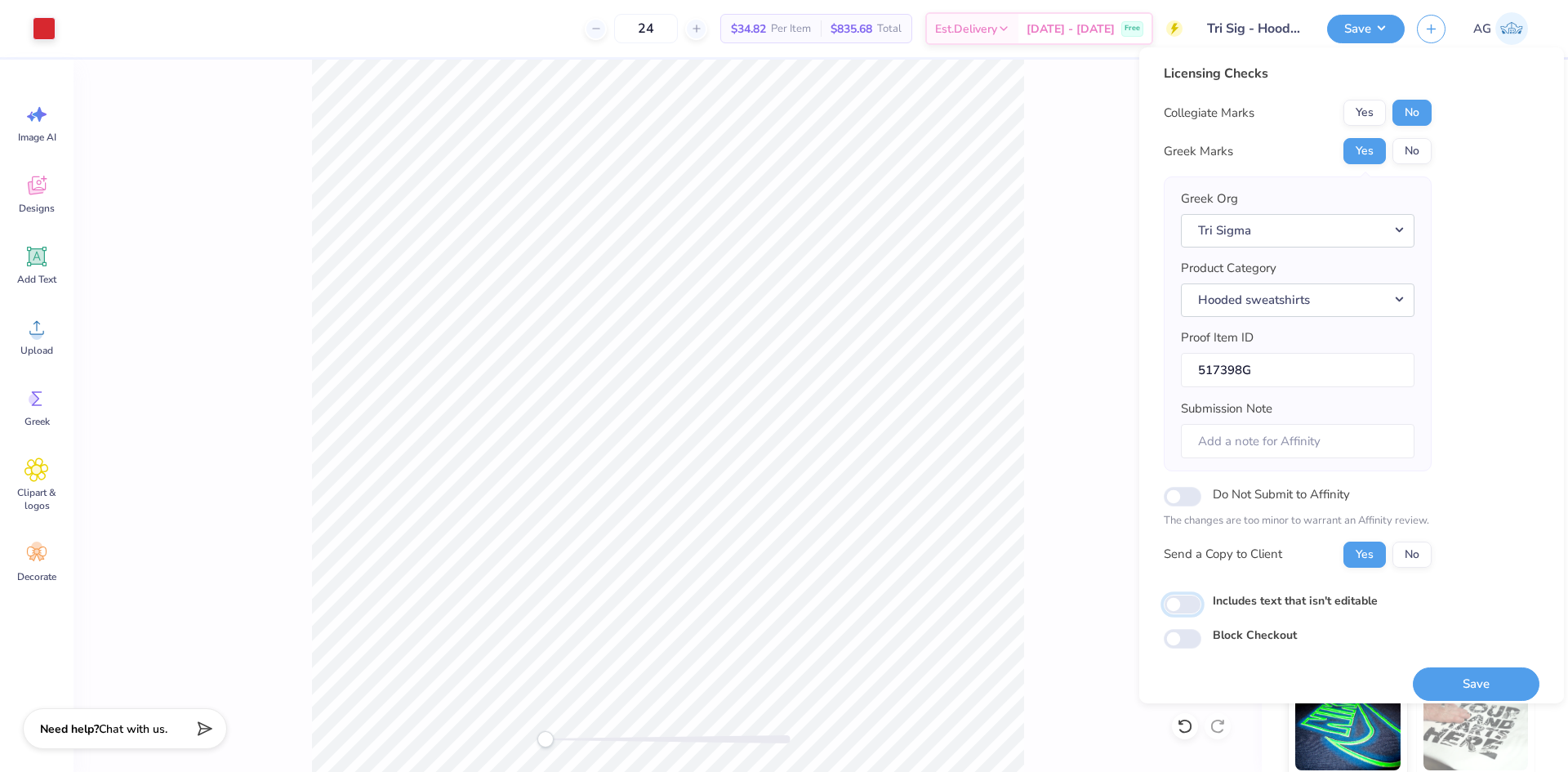
click at [1182, 607] on input "Includes text that isn't editable" at bounding box center [1183, 605] width 37 height 20
checkbox input "true"
click at [1433, 691] on button "Save" at bounding box center [1476, 685] width 127 height 34
